Goal: Task Accomplishment & Management: Manage account settings

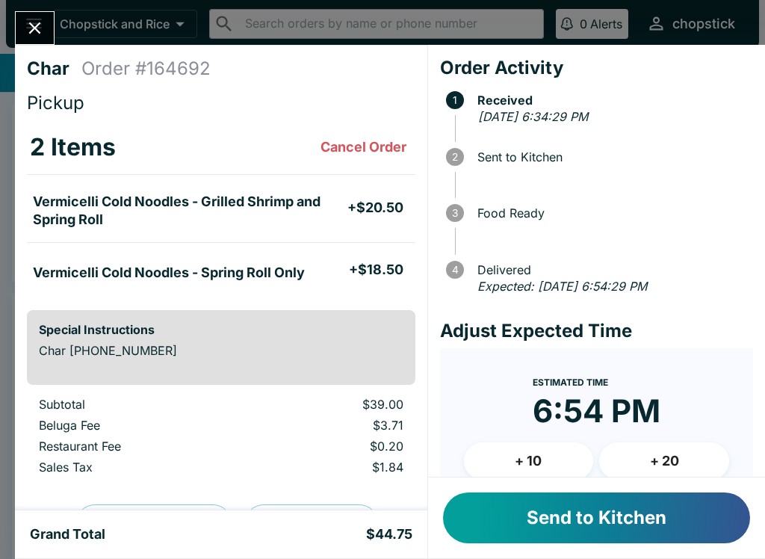
click at [562, 504] on button "Send to Kitchen" at bounding box center [596, 517] width 307 height 51
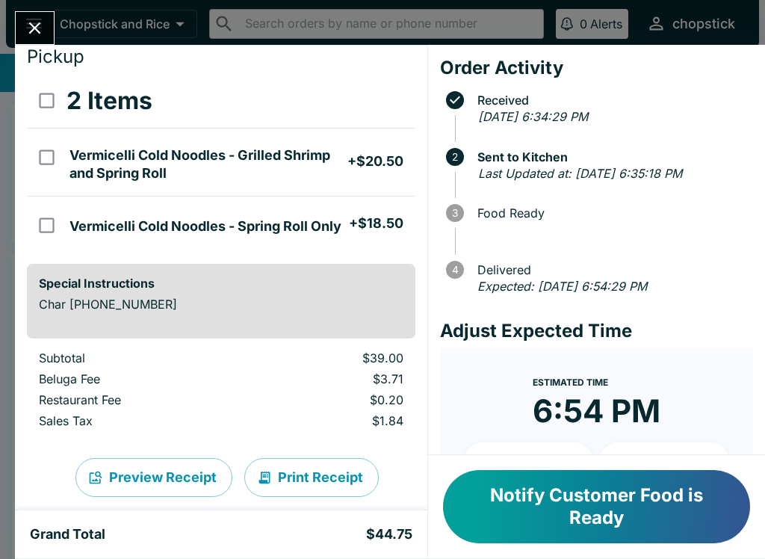
scroll to position [47, 0]
click at [46, 10] on div "Char Order # 164692 Pickup 2 Items Vermicelli Cold Noodles - Grilled Shrimp and…" at bounding box center [382, 279] width 765 height 559
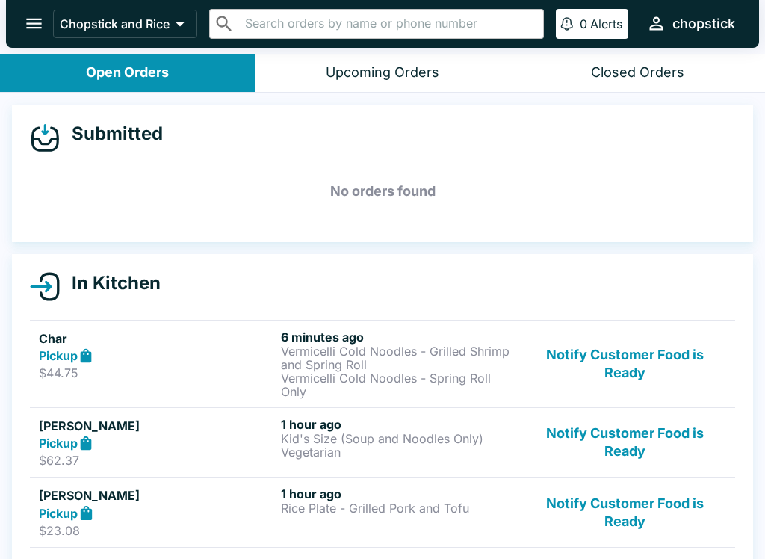
scroll to position [87, 0]
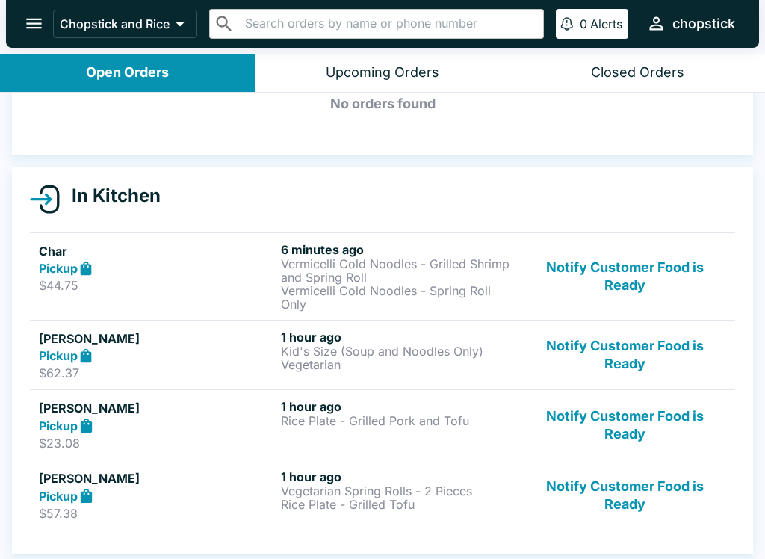
click at [633, 364] on button "Notify Customer Food is Ready" at bounding box center [624, 355] width 202 height 52
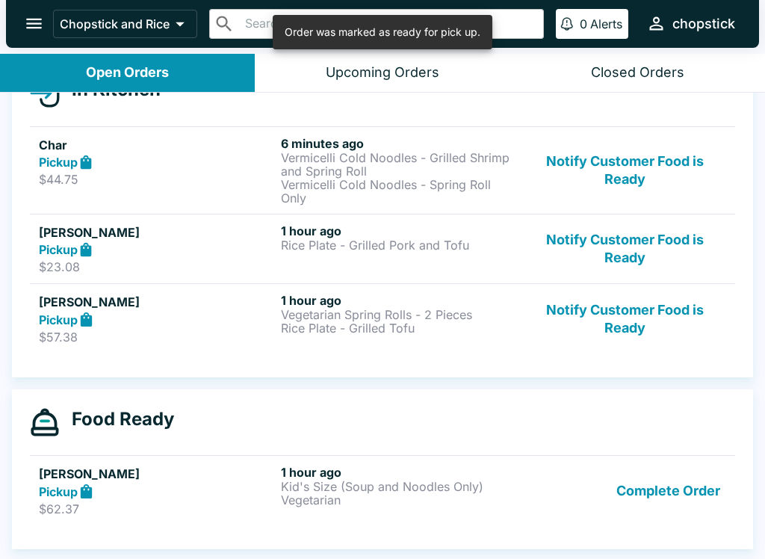
click at [641, 225] on button "Notify Customer Food is Ready" at bounding box center [624, 249] width 202 height 52
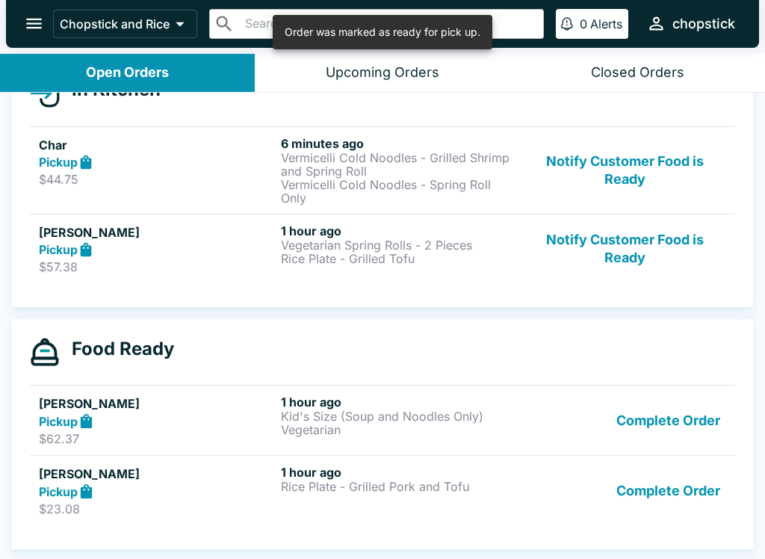
scroll to position [193, 0]
click at [637, 270] on button "Notify Customer Food is Ready" at bounding box center [624, 249] width 202 height 52
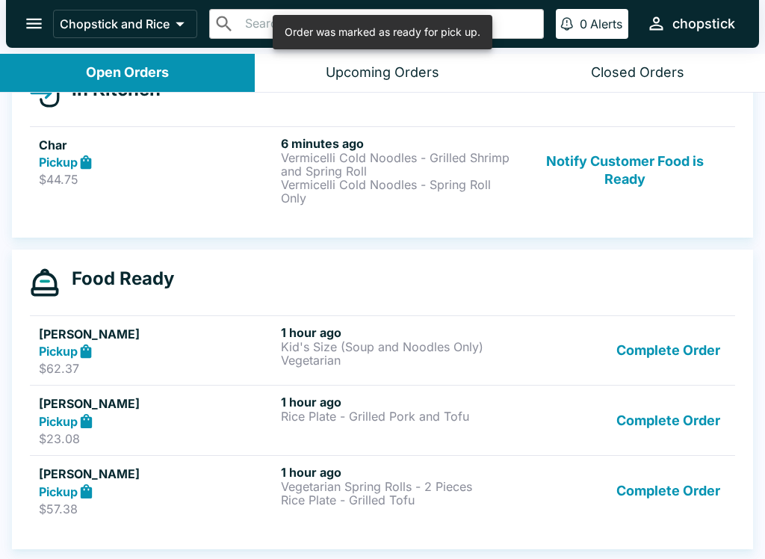
click at [677, 418] on button "Complete Order" at bounding box center [668, 420] width 116 height 52
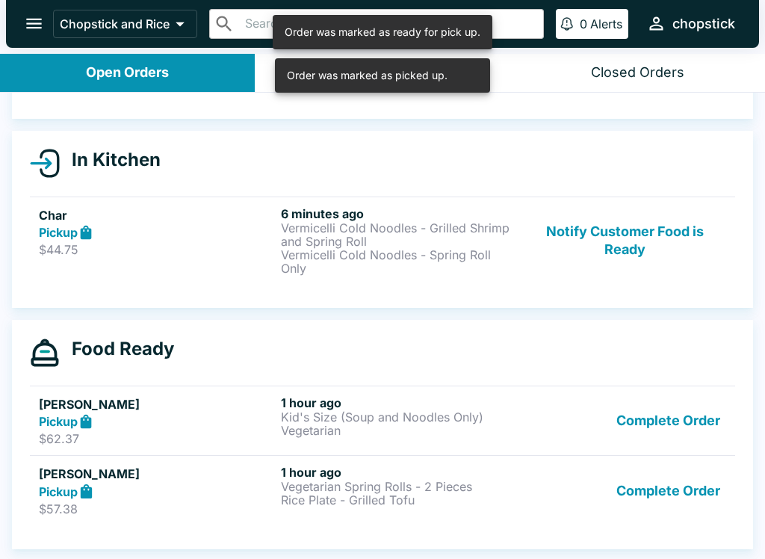
click at [667, 481] on button "Complete Order" at bounding box center [668, 490] width 116 height 52
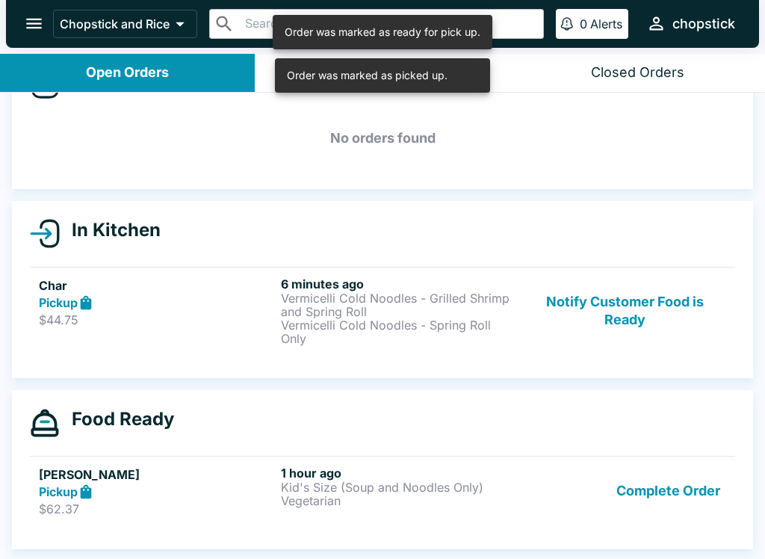
click at [677, 494] on button "Complete Order" at bounding box center [668, 491] width 116 height 52
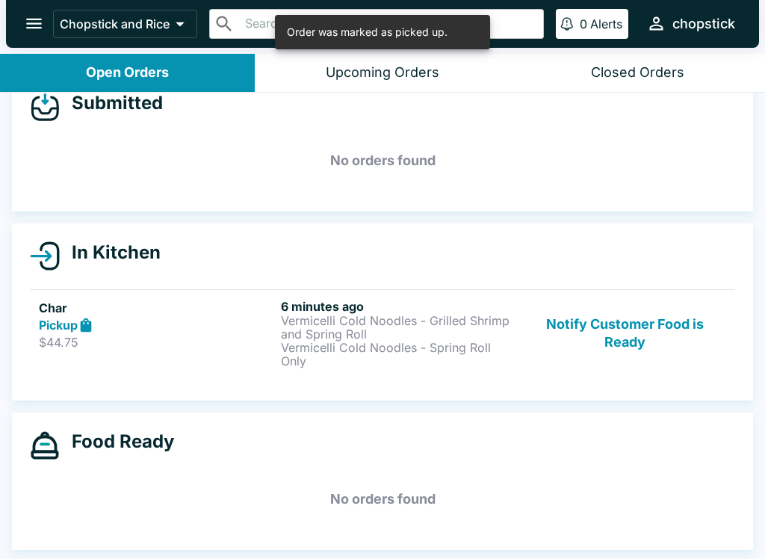
click at [346, 317] on p "Vermicelli Cold Noodles - Grilled Shrimp and Spring Roll" at bounding box center [399, 327] width 236 height 27
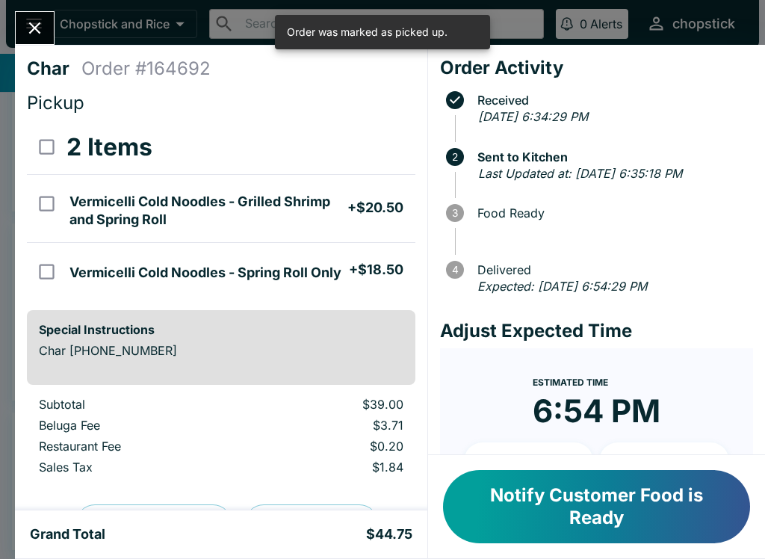
click at [38, 23] on icon "Close" at bounding box center [35, 28] width 20 height 20
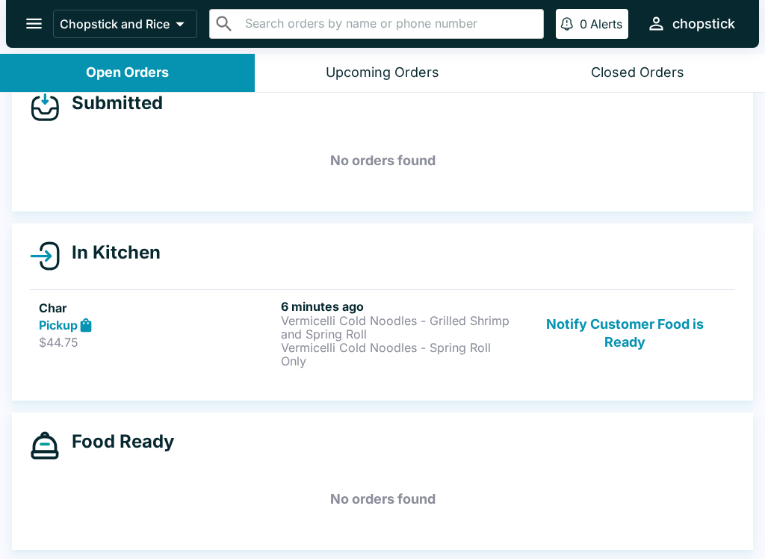
scroll to position [2, 0]
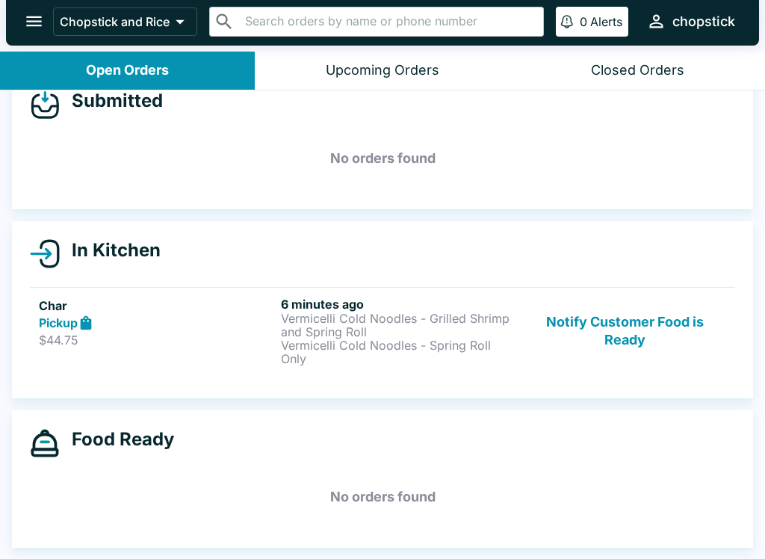
click at [207, 334] on p "$44.75" at bounding box center [157, 339] width 236 height 15
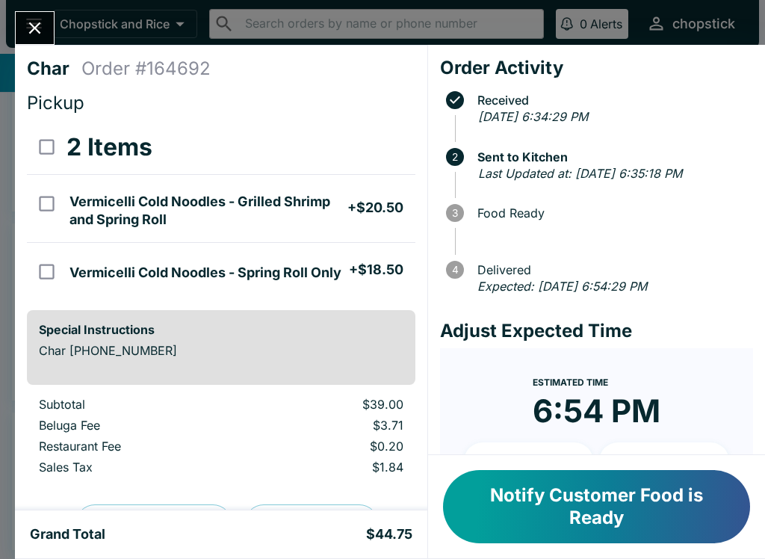
click at [13, 41] on div "Char Order # 164692 Pickup 2 Items Vermicelli Cold Noodles - Grilled Shrimp and…" at bounding box center [382, 279] width 765 height 559
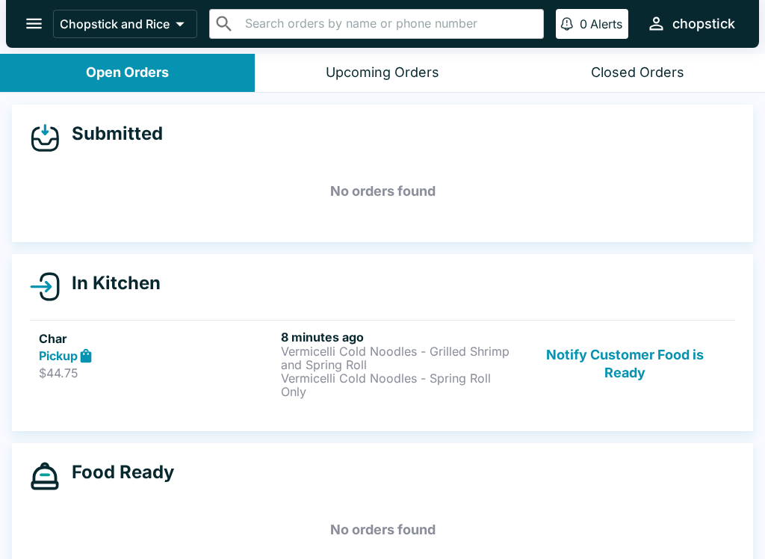
click at [609, 364] on button "Notify Customer Food is Ready" at bounding box center [624, 363] width 202 height 69
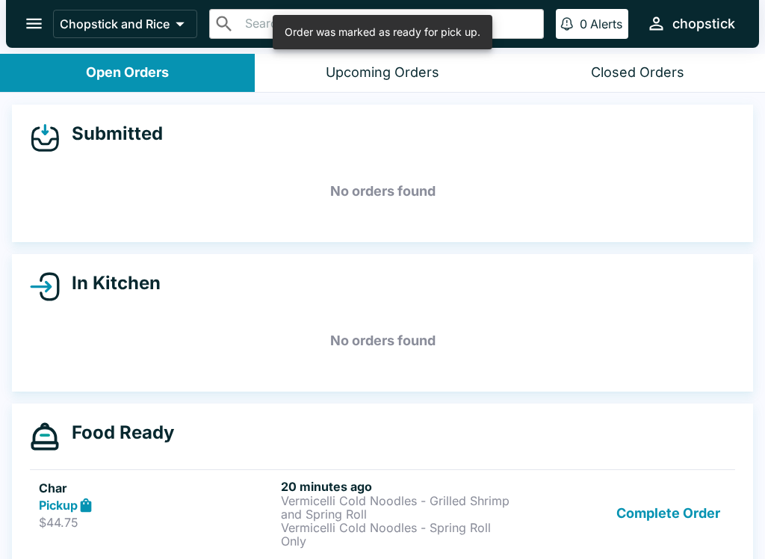
click at [650, 514] on button "Complete Order" at bounding box center [668, 513] width 116 height 69
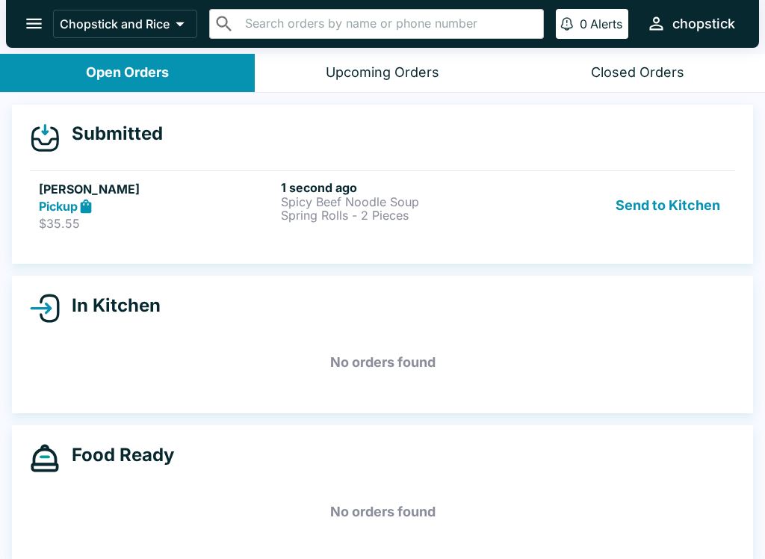
click at [647, 225] on button "Send to Kitchen" at bounding box center [667, 206] width 116 height 52
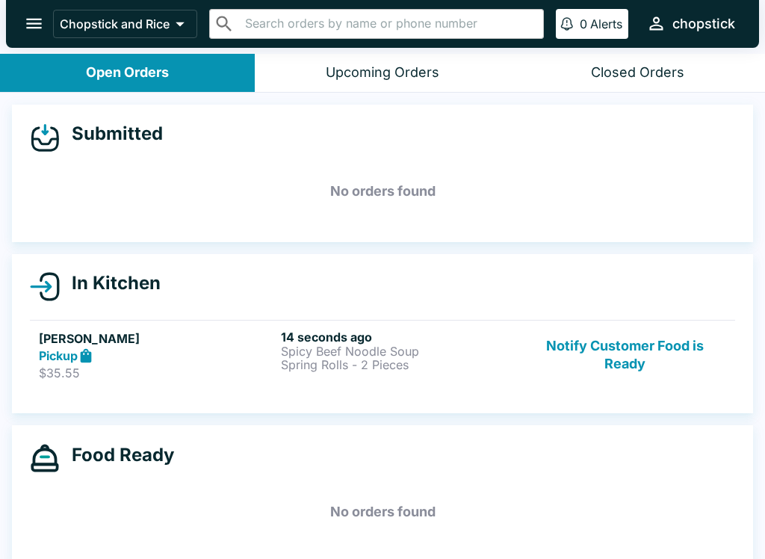
click at [418, 359] on p "Spring Rolls - 2 Pieces" at bounding box center [399, 364] width 236 height 13
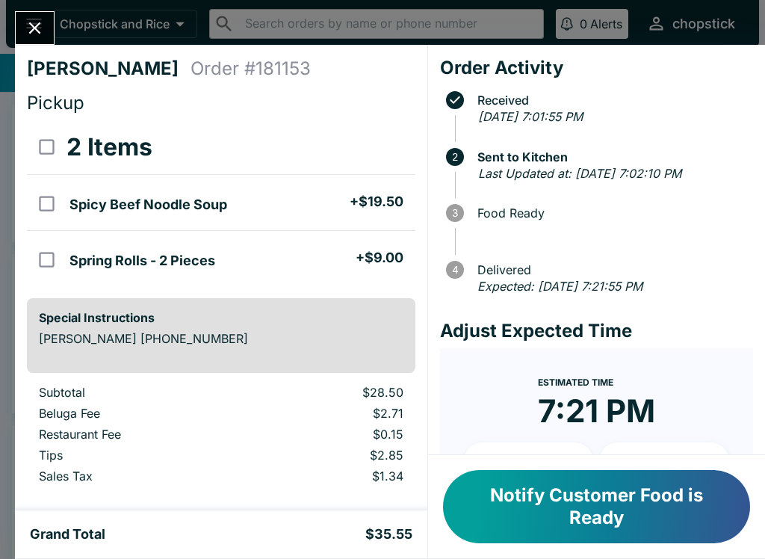
click at [17, 9] on div "[PERSON_NAME] Order # 181153 Pickup 2 Items Spicy Beef Noodle Soup + $19.50 Spr…" at bounding box center [382, 279] width 765 height 559
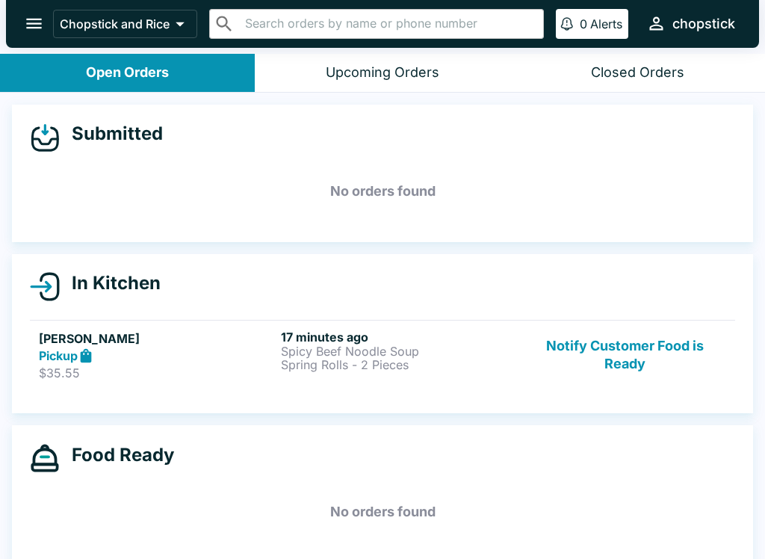
click at [623, 369] on button "Notify Customer Food is Ready" at bounding box center [624, 355] width 202 height 52
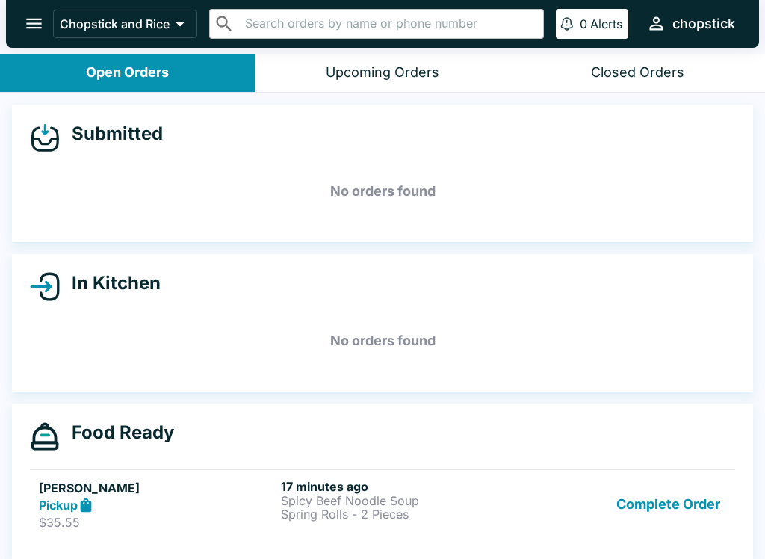
click at [661, 506] on button "Complete Order" at bounding box center [668, 505] width 116 height 52
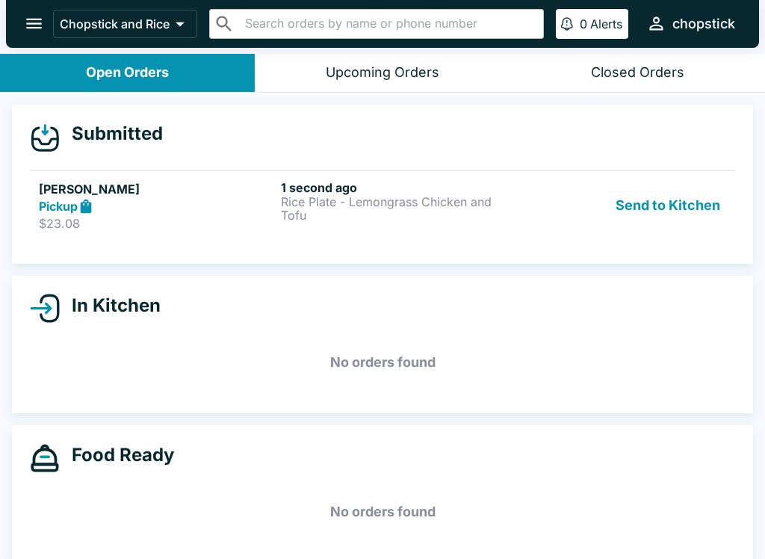
click at [406, 202] on p "Rice Plate - Lemongrass Chicken and Tofu" at bounding box center [399, 208] width 236 height 27
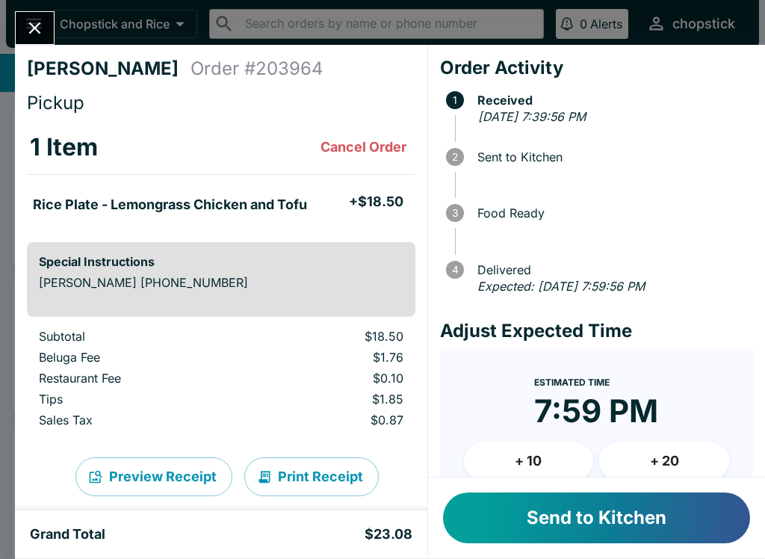
click at [650, 503] on button "Send to Kitchen" at bounding box center [596, 517] width 307 height 51
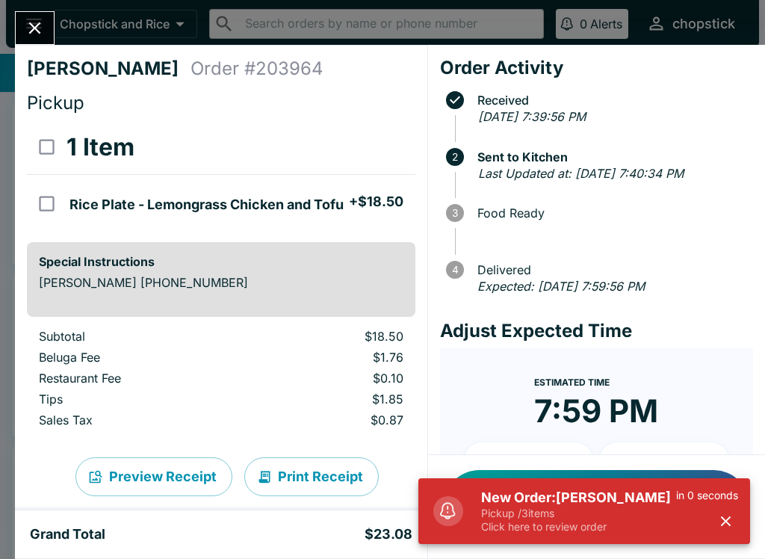
click at [573, 480] on div "New Order: [PERSON_NAME] Pickup / 3 items Click here to review order in 0 secon…" at bounding box center [584, 511] width 332 height 66
click at [578, 514] on p "Pickup / 3 items" at bounding box center [578, 512] width 195 height 13
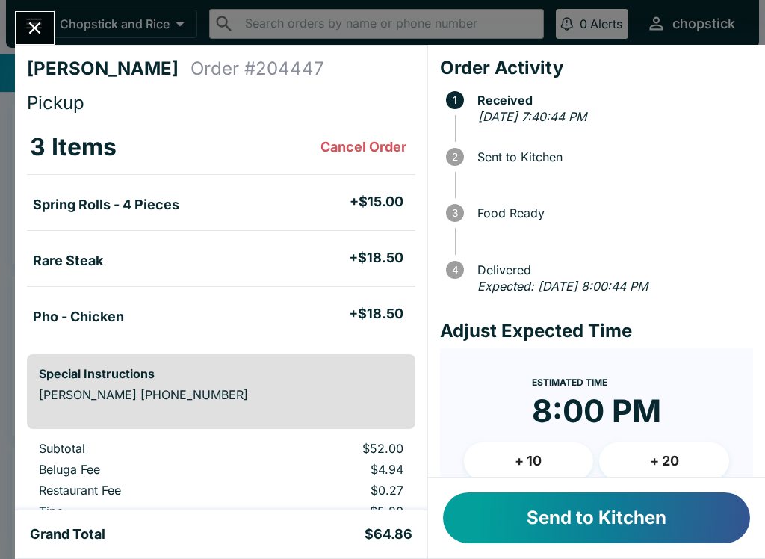
click at [593, 517] on button "Send to Kitchen" at bounding box center [596, 517] width 307 height 51
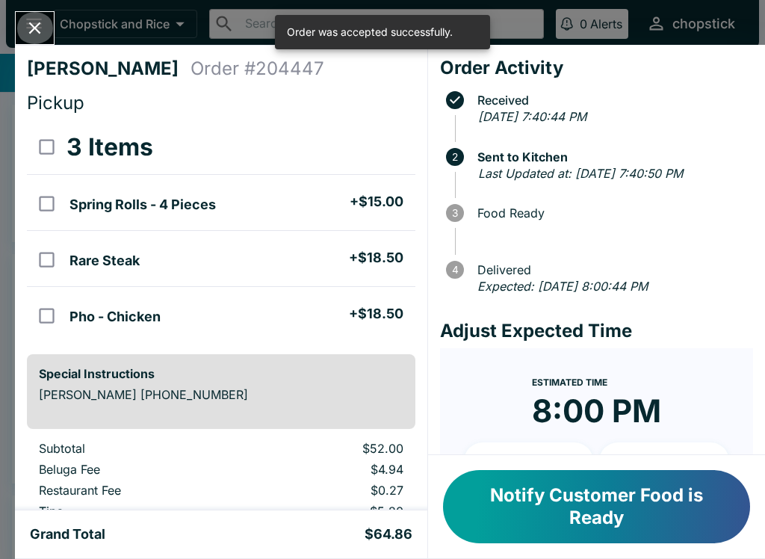
click at [29, 21] on icon "Close" at bounding box center [35, 28] width 20 height 20
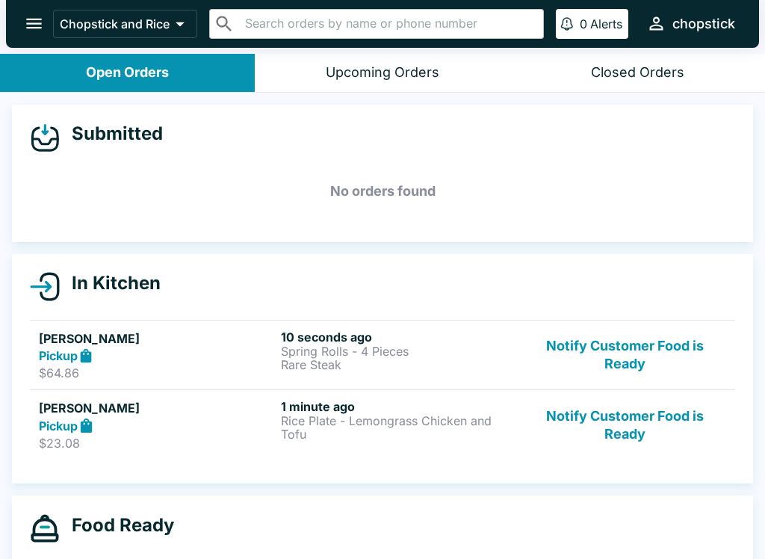
click at [264, 357] on div "Pickup" at bounding box center [157, 355] width 236 height 17
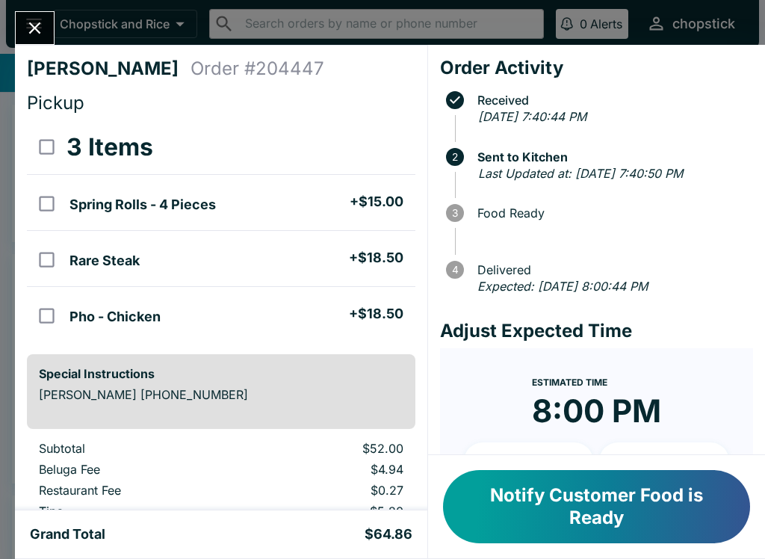
click at [32, 24] on icon "Close" at bounding box center [35, 28] width 20 height 20
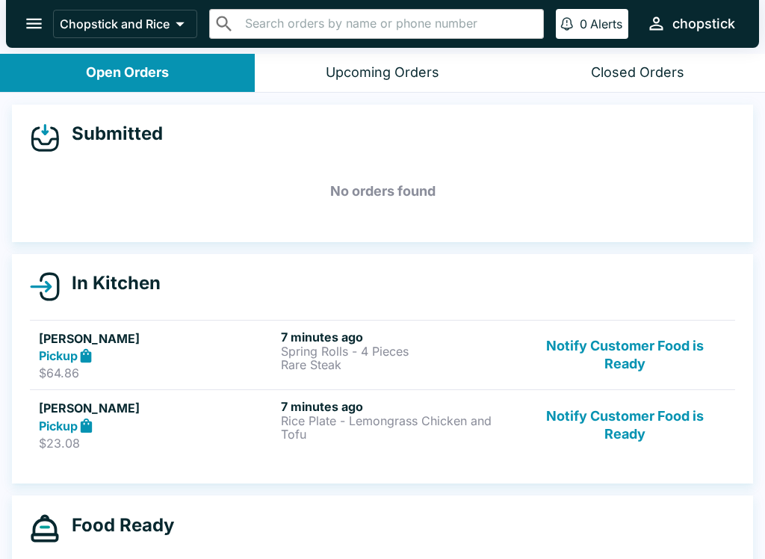
click at [234, 341] on h5 "[PERSON_NAME]" at bounding box center [157, 338] width 236 height 18
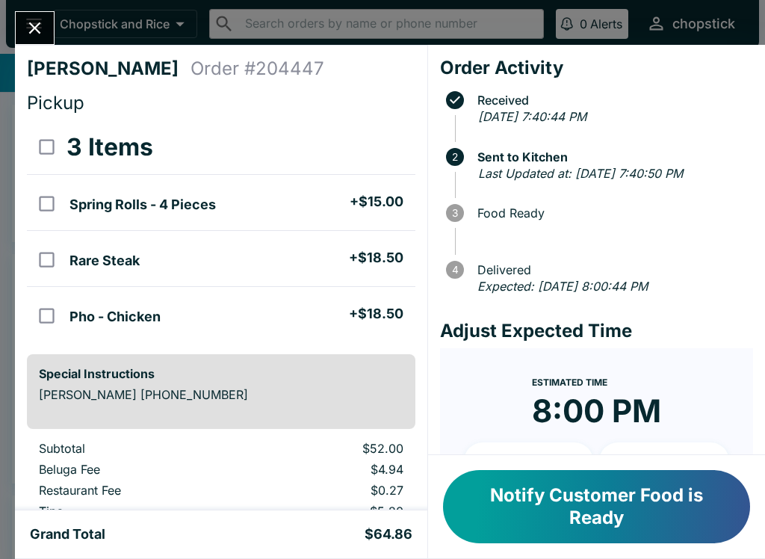
click at [43, 13] on button "Close" at bounding box center [35, 28] width 38 height 32
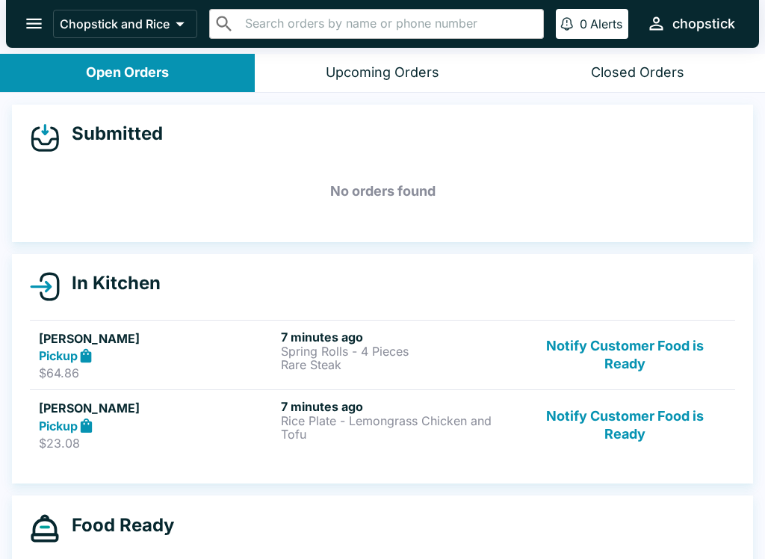
click at [627, 332] on button "Notify Customer Food is Ready" at bounding box center [624, 355] width 202 height 52
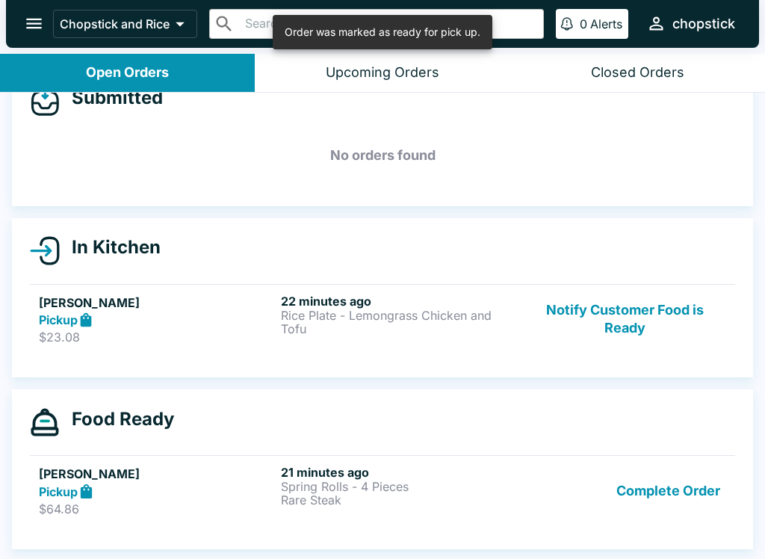
click at [626, 303] on button "Notify Customer Food is Ready" at bounding box center [624, 319] width 202 height 52
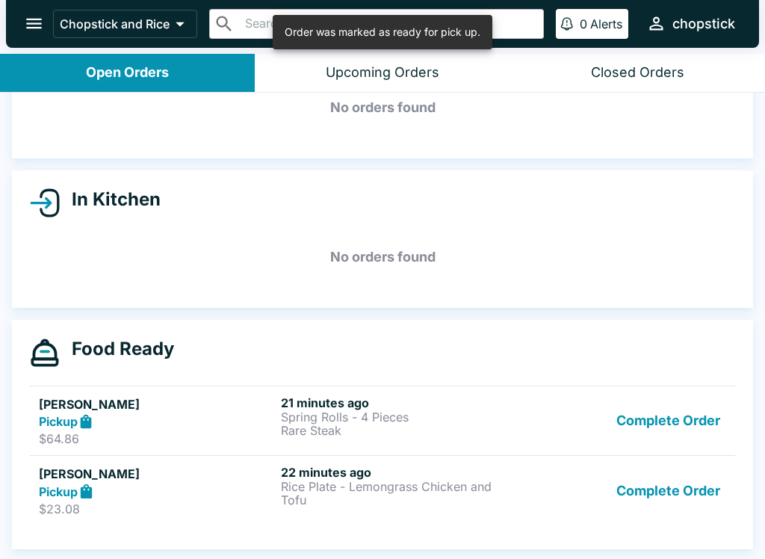
click at [676, 477] on button "Complete Order" at bounding box center [668, 490] width 116 height 52
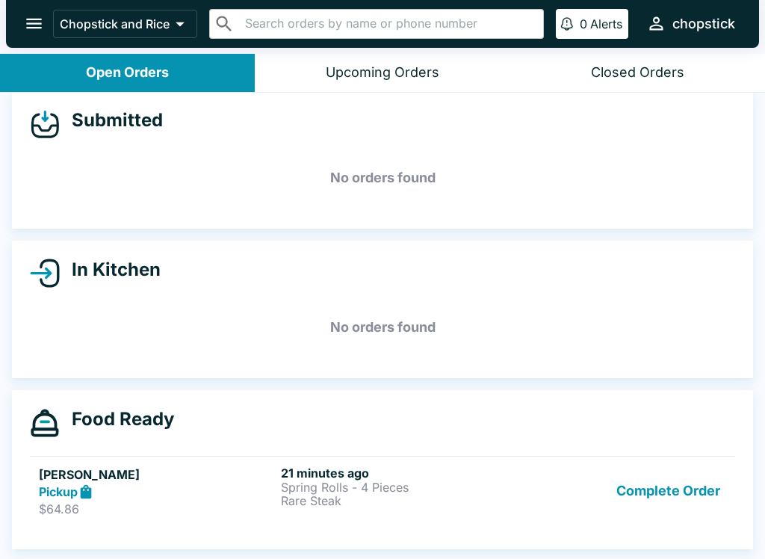
scroll to position [2, 0]
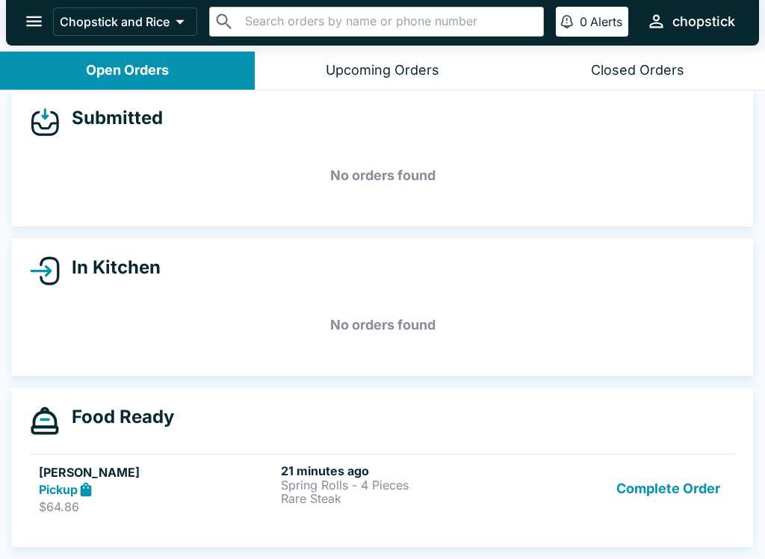
click at [695, 483] on button "Complete Order" at bounding box center [668, 489] width 116 height 52
